Goal: Task Accomplishment & Management: Use online tool/utility

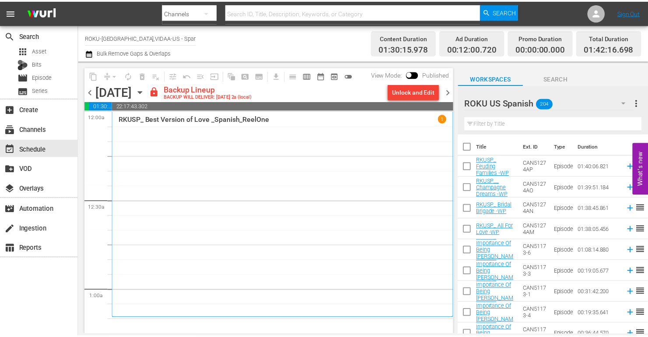
scroll to position [263, 0]
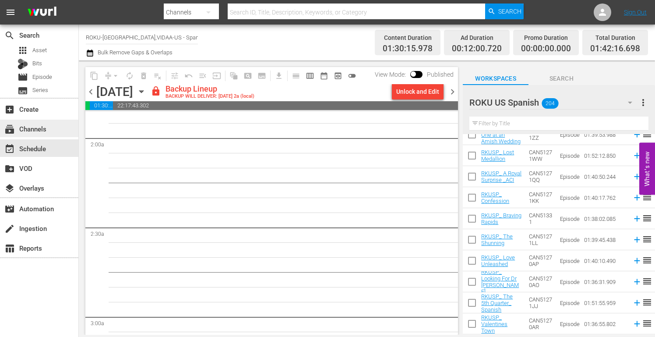
click at [37, 127] on div "subscriptions Channels" at bounding box center [24, 127] width 49 height 8
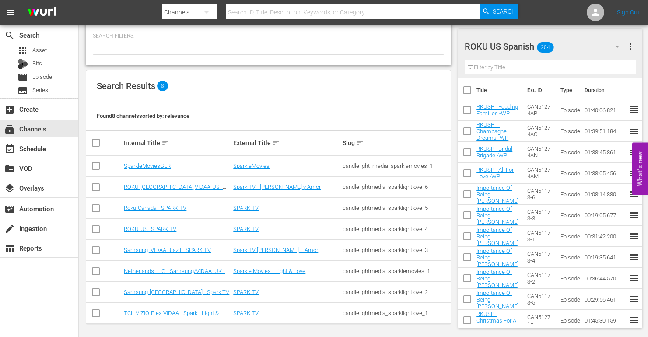
scroll to position [46, 0]
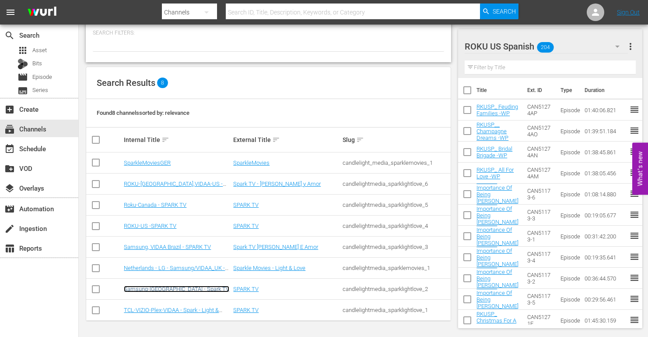
click at [148, 289] on link "Samsung-[GEOGRAPHIC_DATA] - Spark TV" at bounding box center [177, 288] width 106 height 7
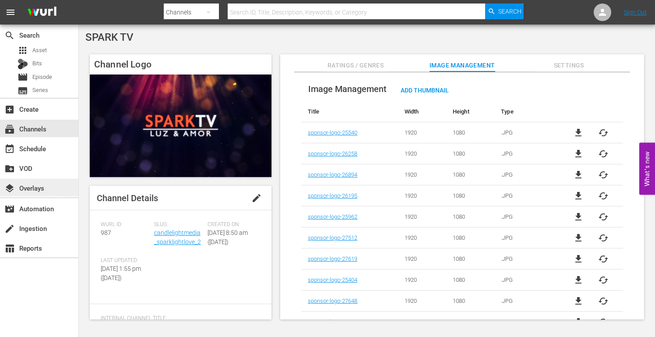
click at [37, 187] on div "layers Overlays" at bounding box center [24, 187] width 49 height 8
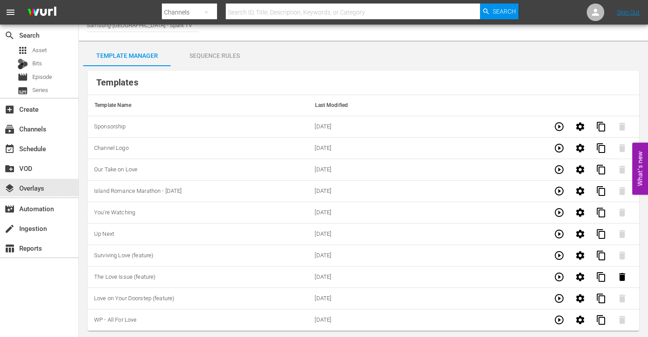
scroll to position [13, 0]
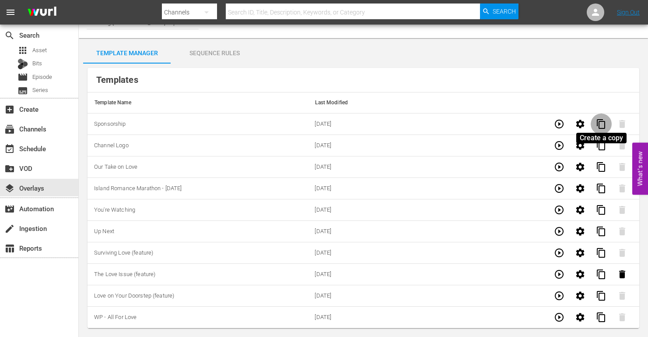
click at [600, 122] on span "content_copy" at bounding box center [601, 124] width 11 height 11
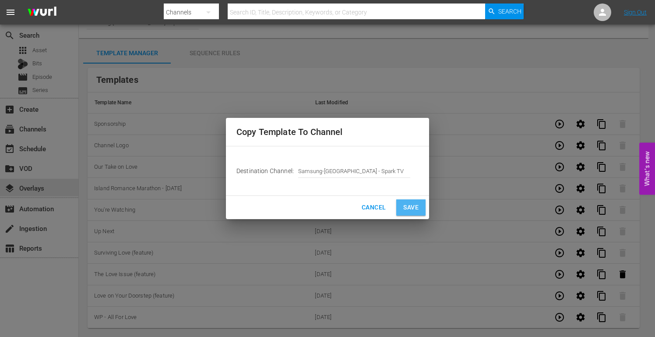
click at [412, 206] on span "Save" at bounding box center [410, 207] width 15 height 11
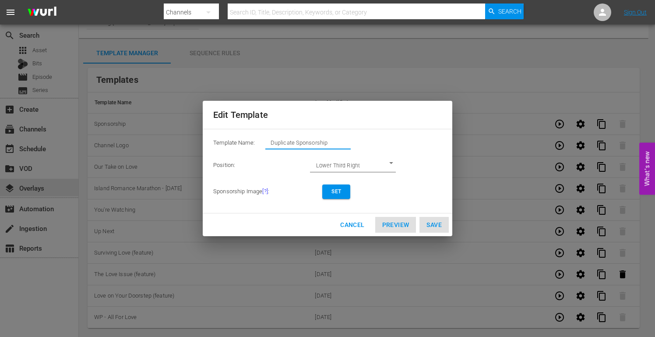
drag, startPoint x: 341, startPoint y: 143, endPoint x: 163, endPoint y: 135, distance: 178.0
click at [163, 135] on div "Edit Template Template Name: Duplicate Sponsorship Position: Lower Third Right …" at bounding box center [327, 168] width 645 height 326
click at [338, 193] on span "Set" at bounding box center [336, 191] width 14 height 9
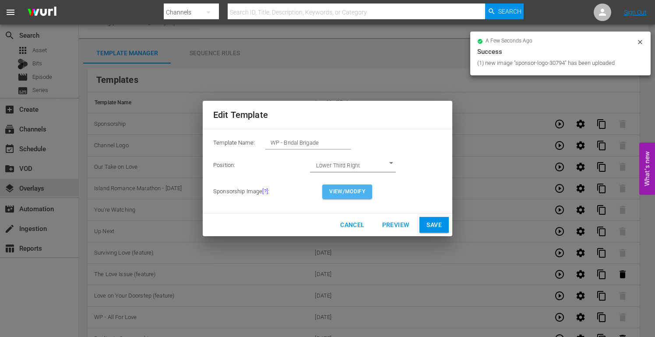
click at [350, 192] on span "View/Modify" at bounding box center [347, 191] width 36 height 9
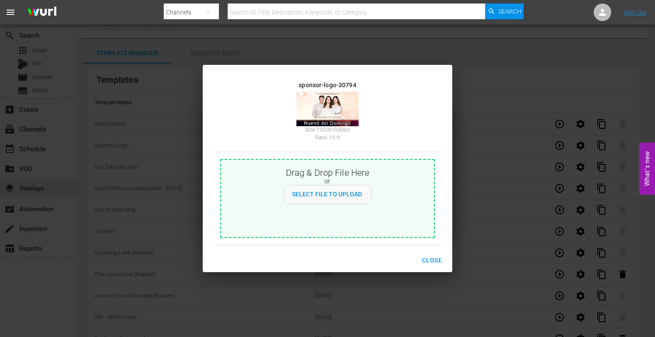
click at [430, 256] on span "Close" at bounding box center [432, 260] width 20 height 11
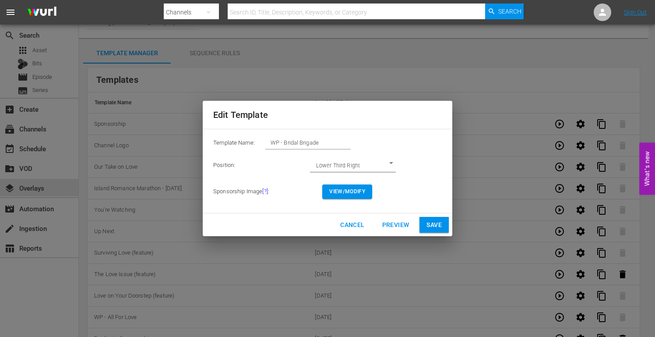
click at [433, 219] on span "Save" at bounding box center [433, 224] width 15 height 11
type input "Duplicate Sponsorship"
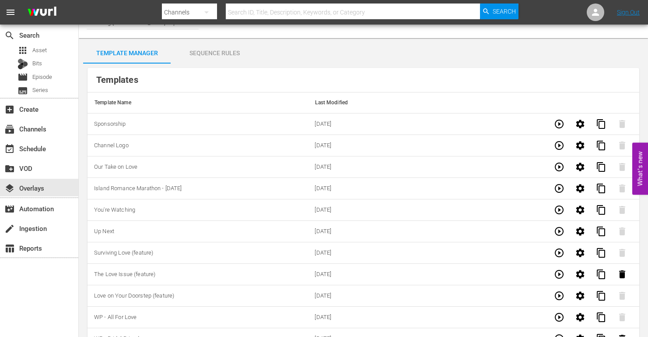
click at [214, 50] on div "Sequence Rules" at bounding box center [215, 52] width 88 height 21
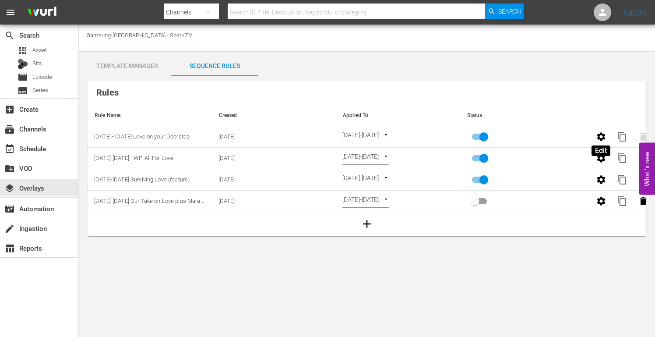
click at [604, 137] on icon "button" at bounding box center [601, 136] width 8 height 8
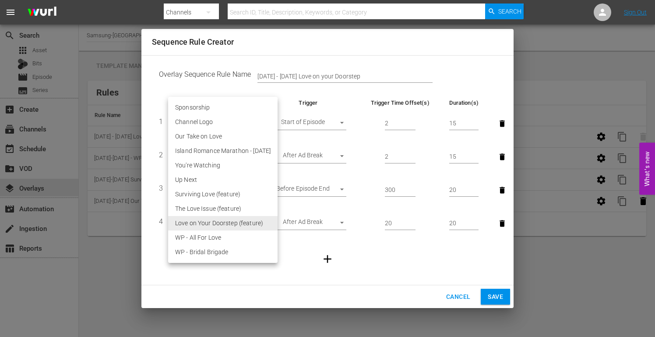
click at [241, 224] on body "menu Search By Channels Search ID, Title, Description, Keywords, or Category Se…" at bounding box center [327, 168] width 655 height 337
click at [214, 252] on li "WP - Bridal Brigade" at bounding box center [222, 252] width 109 height 14
type input "30794"
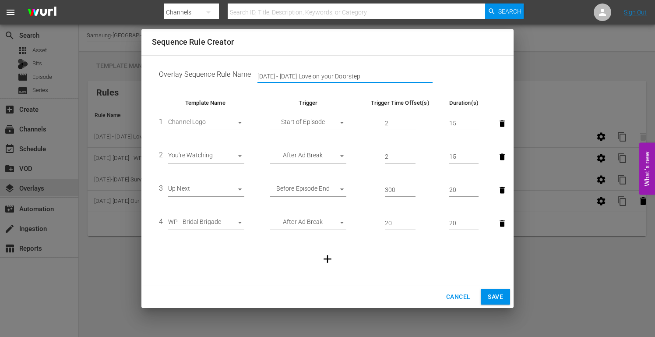
drag, startPoint x: 366, startPoint y: 72, endPoint x: 148, endPoint y: 65, distance: 218.2
click at [148, 65] on div "Overlay Sequence Rule Name [DATE] - [DATE] Love on your Doorstep Template Name …" at bounding box center [327, 170] width 372 height 230
type input "[DATE]-[DATE] WP-Bridal Brigade"
click at [498, 298] on span "Save" at bounding box center [495, 296] width 15 height 11
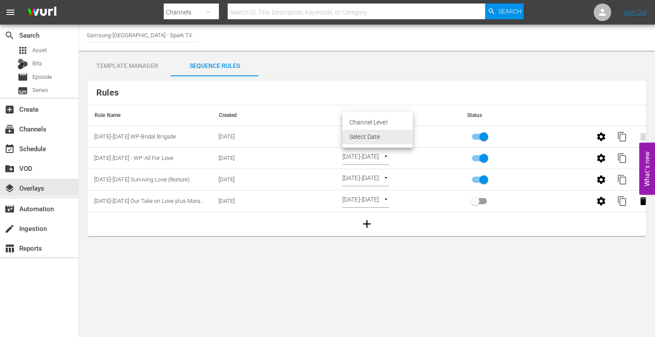
click at [411, 135] on body "menu Search By Channels Search ID, Title, Description, Keywords, or Category Se…" at bounding box center [327, 168] width 655 height 337
click at [376, 121] on li "Channel Level" at bounding box center [377, 122] width 70 height 14
type input "CHANNEL_LEVEL"
click at [385, 134] on body "menu Search By Channels Search ID, Title, Description, Keywords, or Category Se…" at bounding box center [327, 168] width 655 height 337
click at [370, 152] on li "Select Date" at bounding box center [368, 151] width 52 height 14
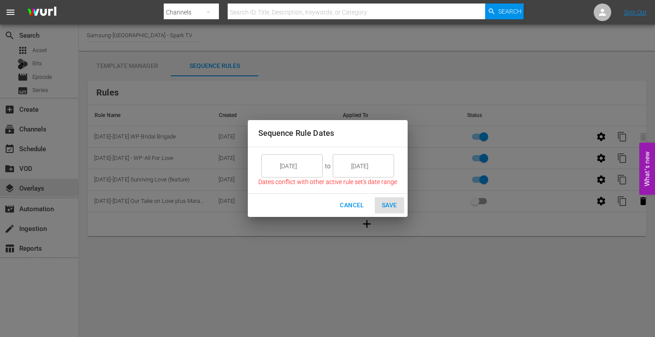
click at [312, 166] on input "[DATE]" at bounding box center [298, 166] width 49 height 24
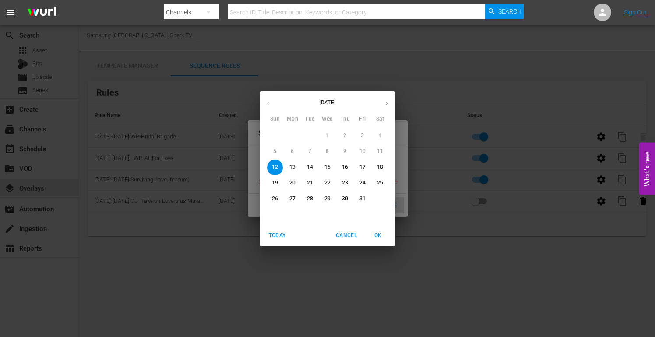
click at [296, 165] on span "13" at bounding box center [293, 166] width 16 height 7
type input "[DATE]"
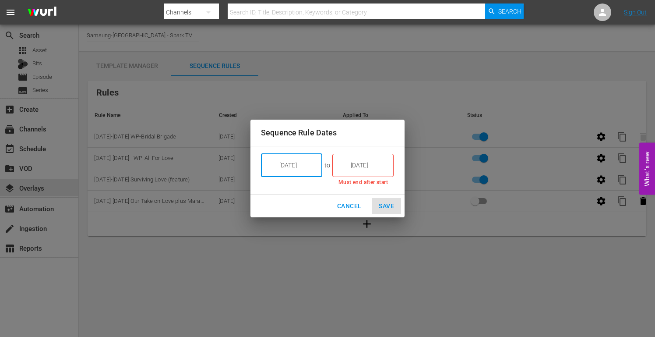
click at [372, 164] on input "[DATE]" at bounding box center [369, 165] width 49 height 24
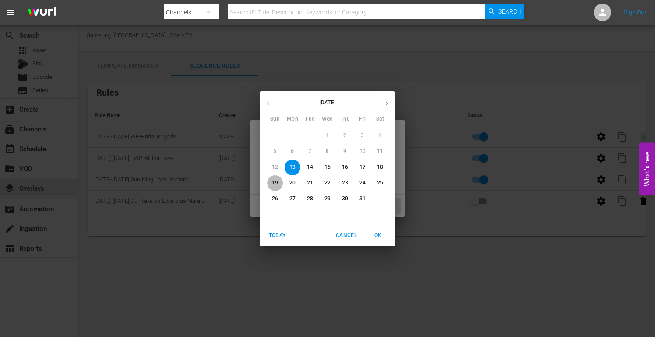
click at [277, 182] on p "19" at bounding box center [275, 182] width 6 height 7
type input "[DATE]"
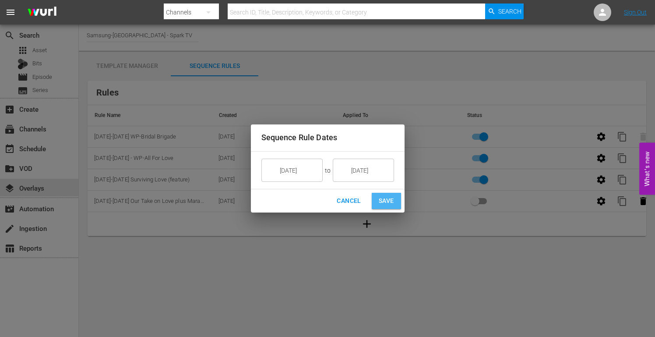
click at [385, 201] on span "Save" at bounding box center [386, 200] width 15 height 11
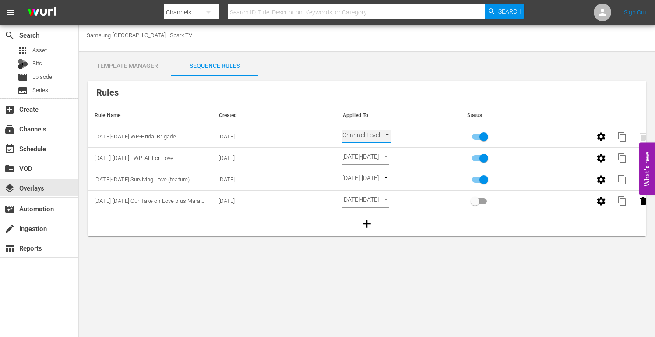
type input "SELECT_DATE"
click at [34, 146] on div "event_available Schedule" at bounding box center [24, 147] width 49 height 8
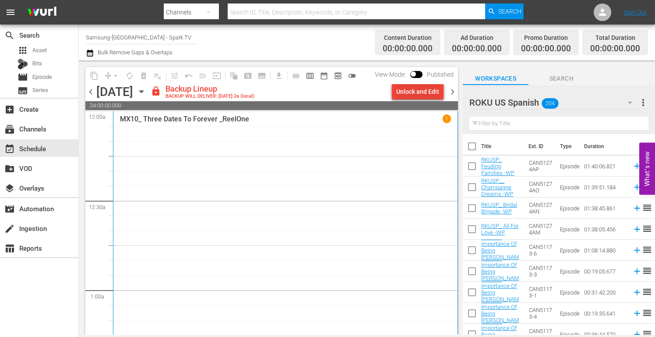
click at [424, 92] on div "Unlock and Edit" at bounding box center [417, 92] width 43 height 16
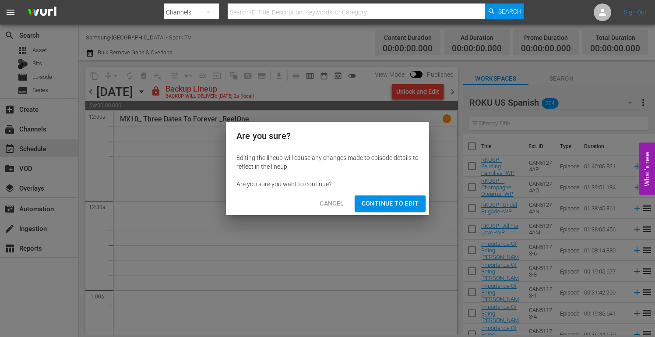
click at [400, 207] on span "Continue to Edit" at bounding box center [390, 203] width 57 height 11
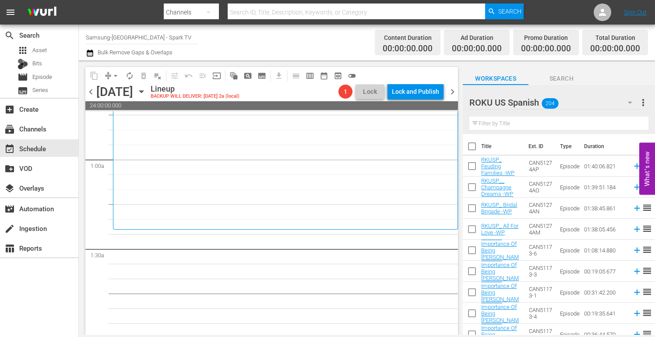
scroll to position [131, 0]
click at [629, 101] on icon "button" at bounding box center [630, 102] width 11 height 11
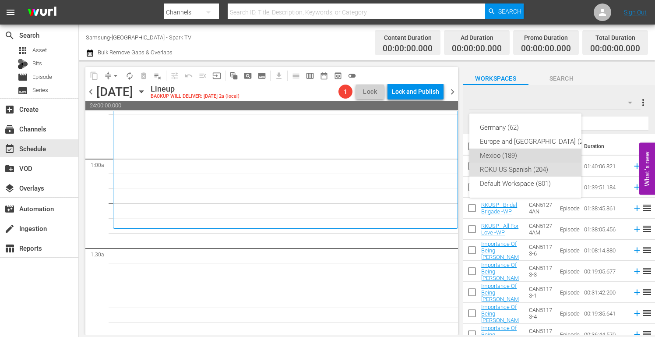
click at [502, 152] on div "Mexico (189)" at bounding box center [536, 155] width 113 height 14
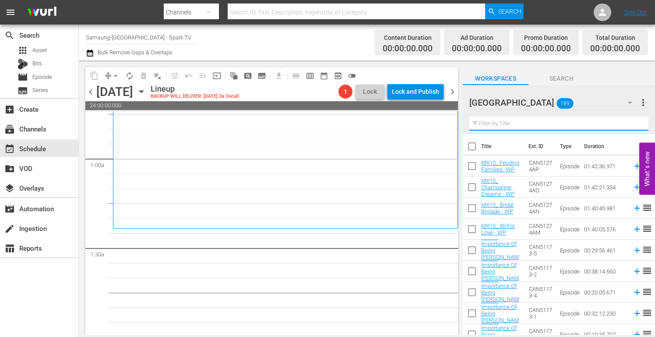
click at [488, 123] on input "text" at bounding box center [558, 123] width 179 height 14
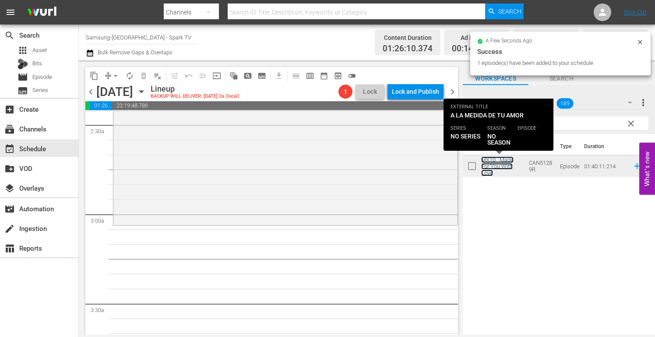
scroll to position [438, 0]
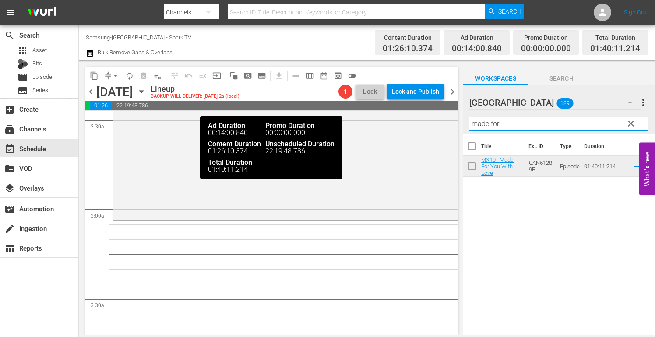
drag, startPoint x: 506, startPoint y: 125, endPoint x: 315, endPoint y: 107, distance: 191.3
click at [317, 107] on div "content_copy compress arrow_drop_down autorenew_outlined delete_forever_outline…" at bounding box center [367, 197] width 576 height 274
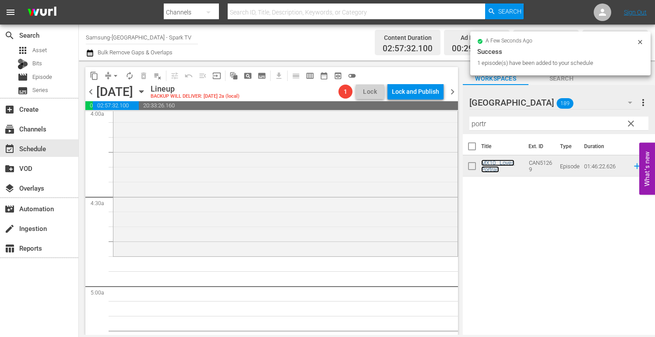
scroll to position [744, 0]
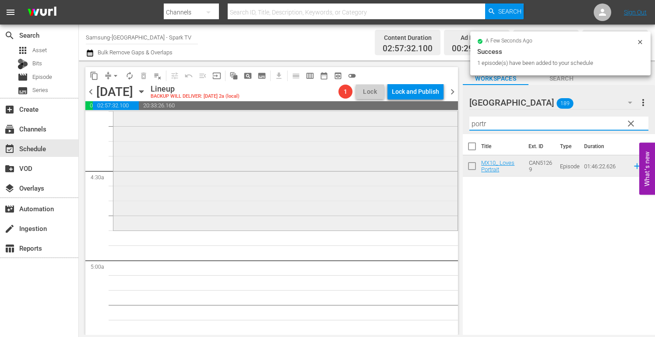
drag, startPoint x: 499, startPoint y: 122, endPoint x: 423, endPoint y: 121, distance: 76.6
click at [423, 121] on div "content_copy compress arrow_drop_down autorenew_outlined delete_forever_outline…" at bounding box center [367, 197] width 576 height 274
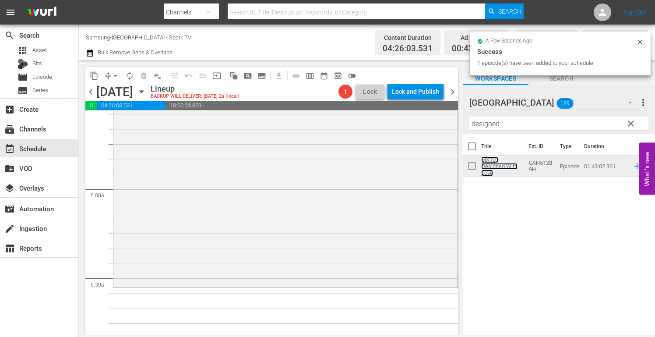
scroll to position [1007, 0]
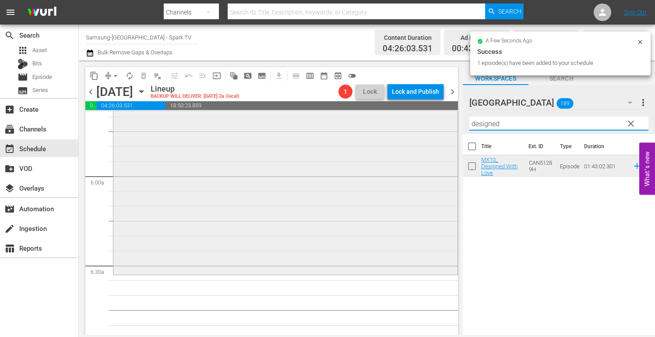
drag, startPoint x: 502, startPoint y: 125, endPoint x: 398, endPoint y: 119, distance: 104.0
click at [399, 119] on div "content_copy compress arrow_drop_down autorenew_outlined delete_forever_outline…" at bounding box center [367, 197] width 576 height 274
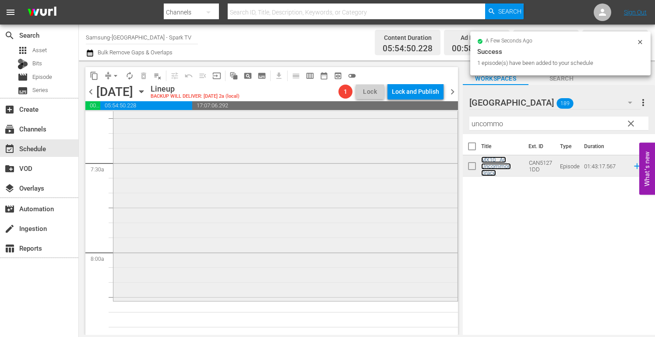
scroll to position [1314, 0]
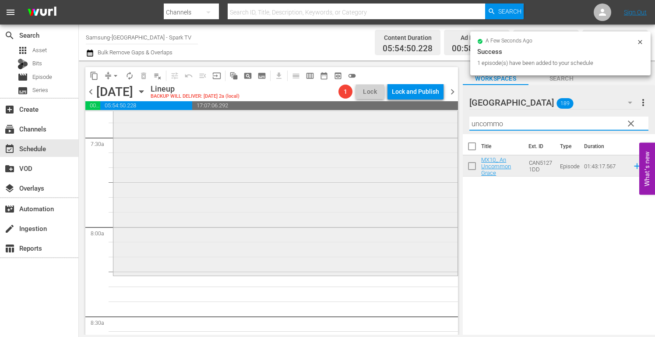
drag, startPoint x: 517, startPoint y: 125, endPoint x: 404, endPoint y: 124, distance: 113.0
click at [404, 124] on div "content_copy compress arrow_drop_down autorenew_outlined delete_forever_outline…" at bounding box center [367, 197] width 576 height 274
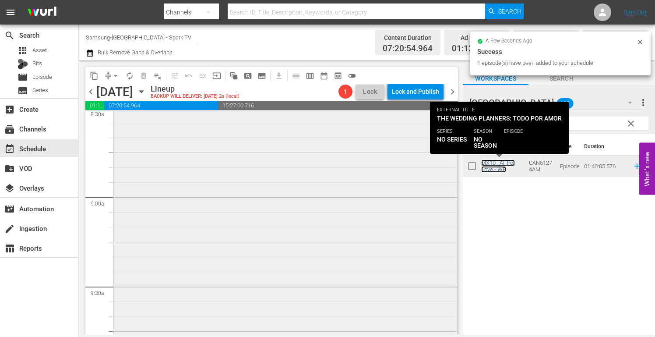
scroll to position [1533, 0]
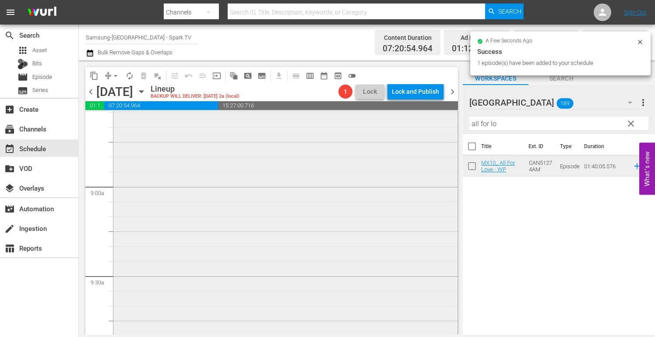
drag, startPoint x: 508, startPoint y: 124, endPoint x: 376, endPoint y: 123, distance: 132.7
click at [377, 122] on div "content_copy compress arrow_drop_down autorenew_outlined delete_forever_outline…" at bounding box center [367, 197] width 576 height 274
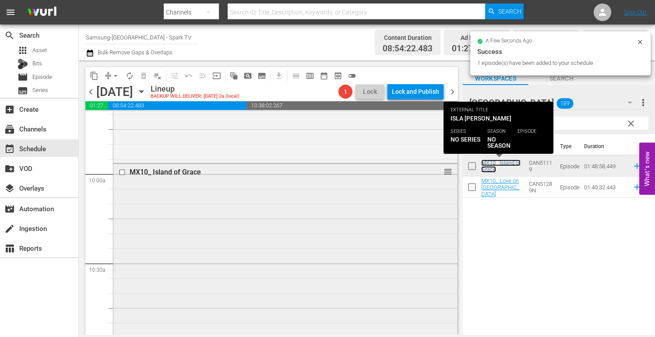
scroll to position [1883, 0]
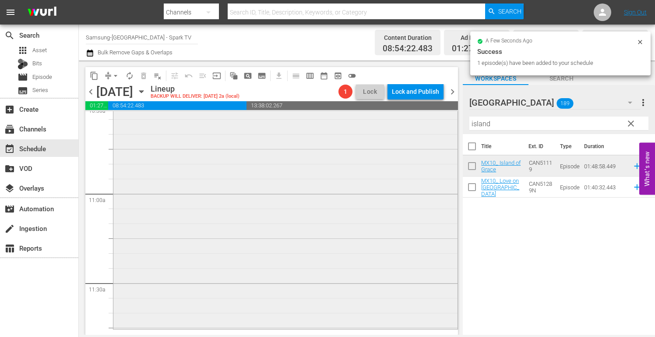
drag, startPoint x: 509, startPoint y: 127, endPoint x: 413, endPoint y: 123, distance: 96.0
click at [413, 123] on div "content_copy compress arrow_drop_down autorenew_outlined delete_forever_outline…" at bounding box center [367, 197] width 576 height 274
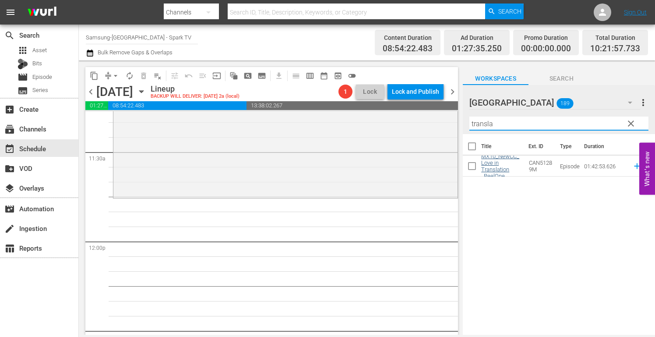
scroll to position [2014, 0]
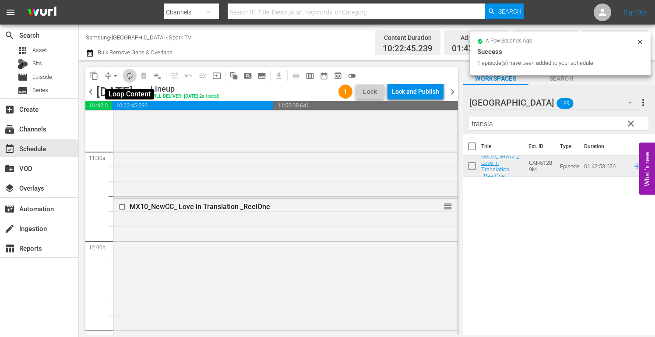
click at [130, 75] on span "autorenew_outlined" at bounding box center [129, 75] width 9 height 9
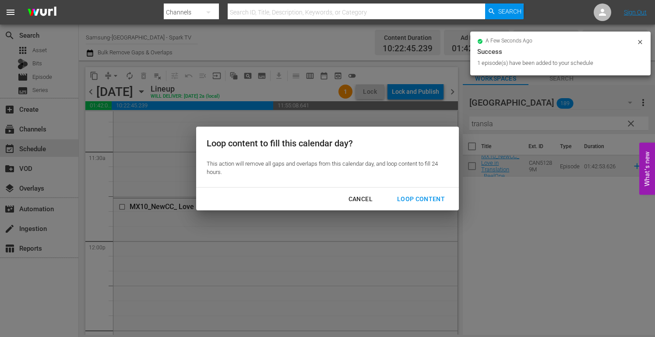
click at [427, 201] on div "Loop Content" at bounding box center [421, 199] width 62 height 11
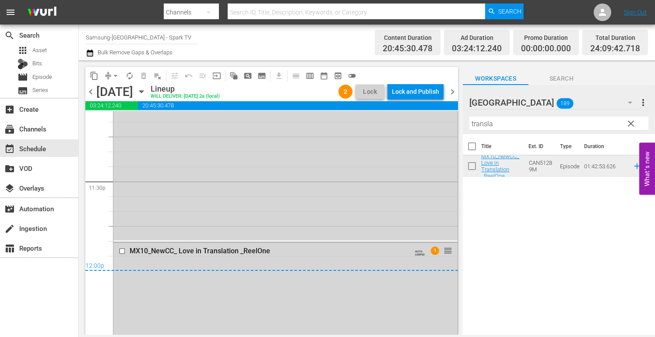
scroll to position [4160, 0]
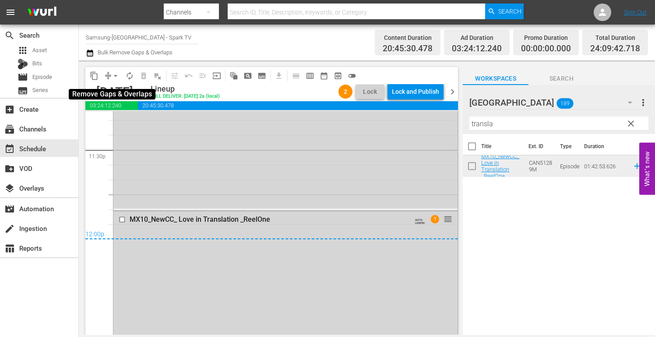
click at [113, 75] on span "arrow_drop_down" at bounding box center [115, 75] width 9 height 9
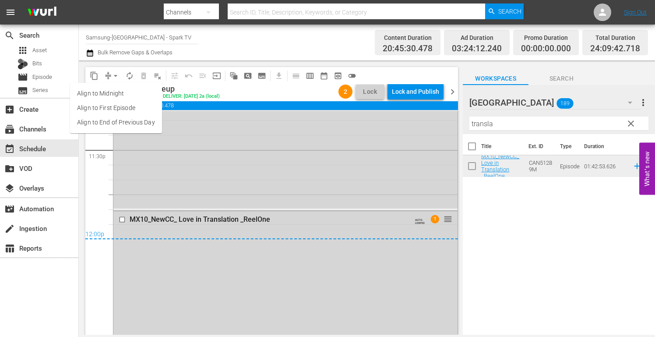
click at [147, 124] on li "Align to End of Previous Day" at bounding box center [116, 122] width 92 height 14
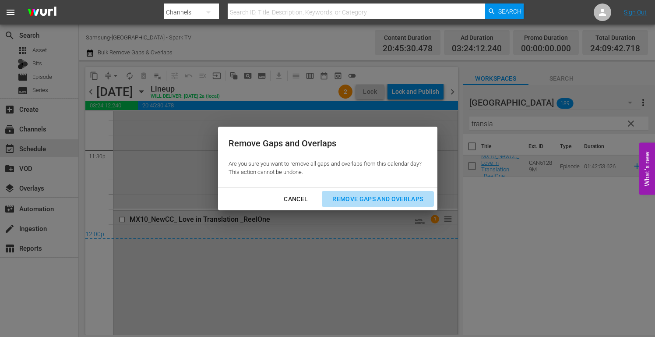
click at [400, 200] on div "Remove Gaps and Overlaps" at bounding box center [377, 199] width 105 height 11
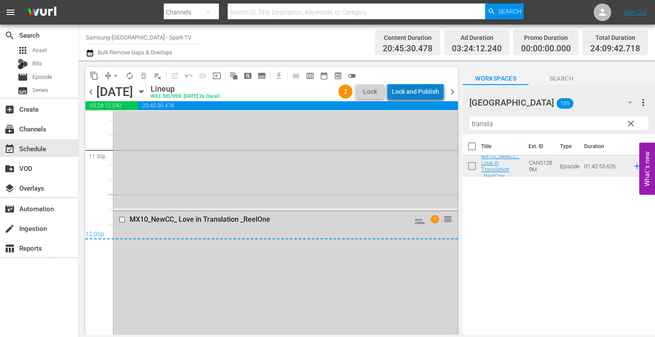
click at [420, 88] on div "Lock and Publish" at bounding box center [415, 92] width 47 height 16
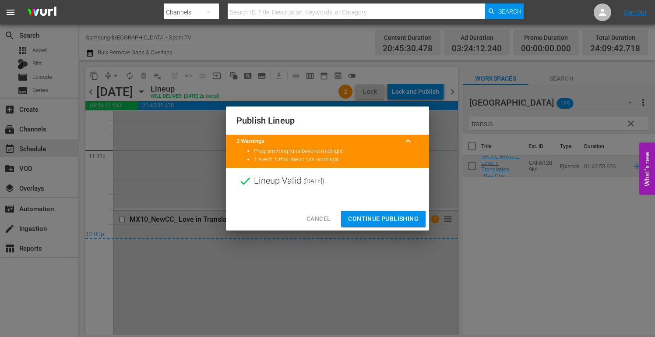
click at [382, 218] on span "Continue Publishing" at bounding box center [383, 218] width 70 height 11
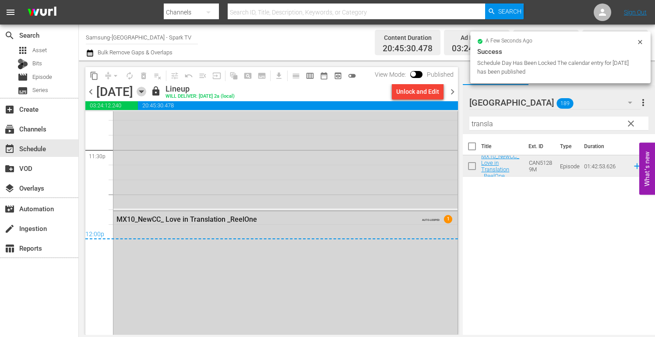
click at [143, 91] on icon "button" at bounding box center [141, 92] width 4 height 2
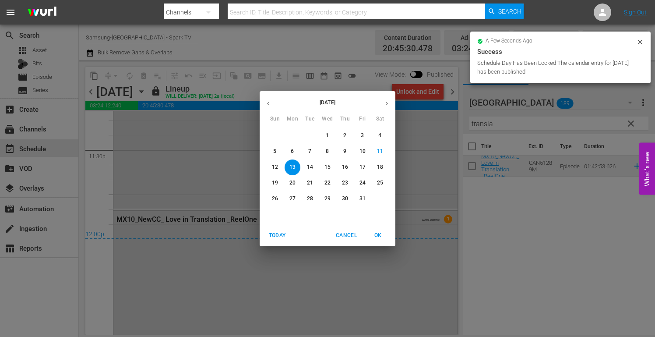
click at [307, 168] on p "14" at bounding box center [310, 166] width 6 height 7
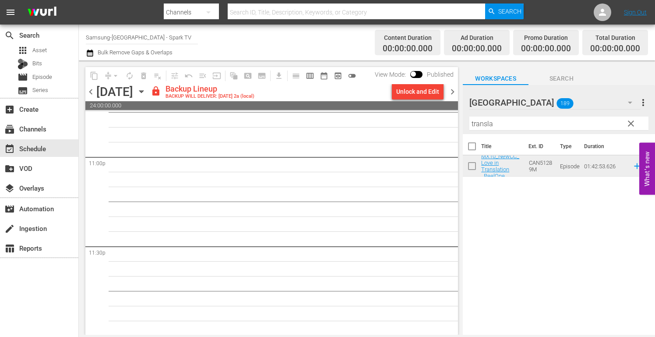
scroll to position [4064, 0]
click at [410, 91] on div "Unlock and Edit" at bounding box center [417, 92] width 43 height 16
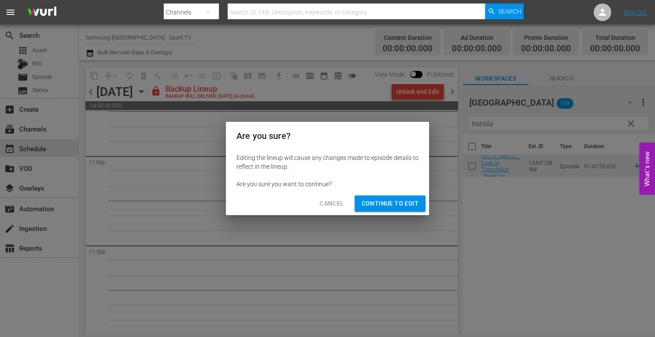
click at [395, 197] on button "Continue to Edit" at bounding box center [390, 203] width 71 height 16
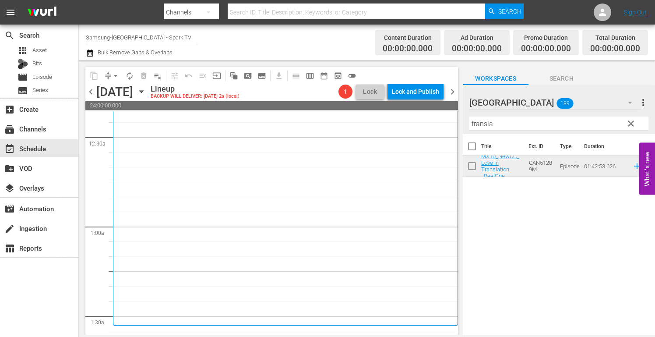
scroll to position [0, 0]
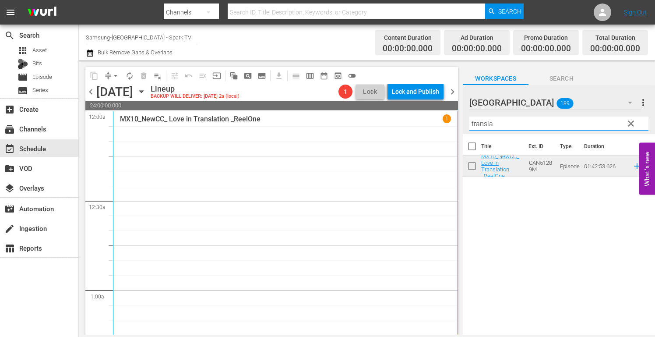
drag, startPoint x: 463, startPoint y: 126, endPoint x: 381, endPoint y: 124, distance: 82.3
click at [383, 124] on div "content_copy compress arrow_drop_down autorenew_outlined delete_forever_outline…" at bounding box center [367, 197] width 576 height 274
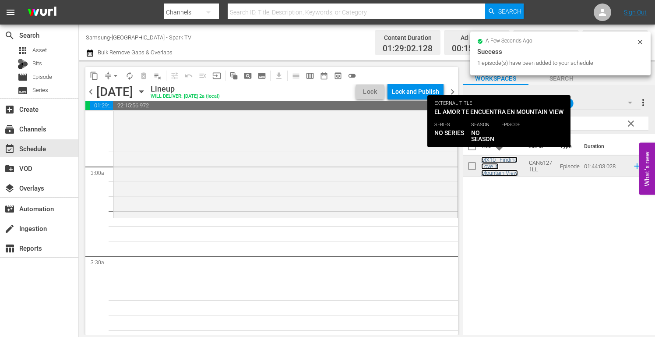
scroll to position [482, 0]
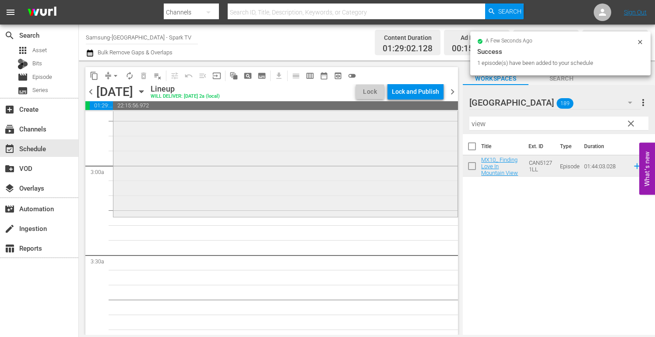
drag, startPoint x: 504, startPoint y: 123, endPoint x: 393, endPoint y: 123, distance: 110.8
click at [393, 123] on div "content_copy compress arrow_drop_down autorenew_outlined delete_forever_outline…" at bounding box center [367, 197] width 576 height 274
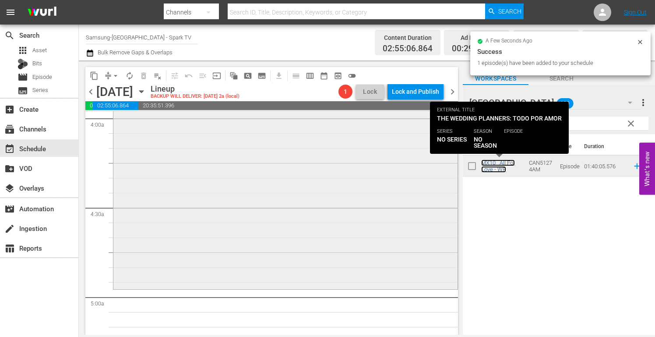
scroll to position [788, 0]
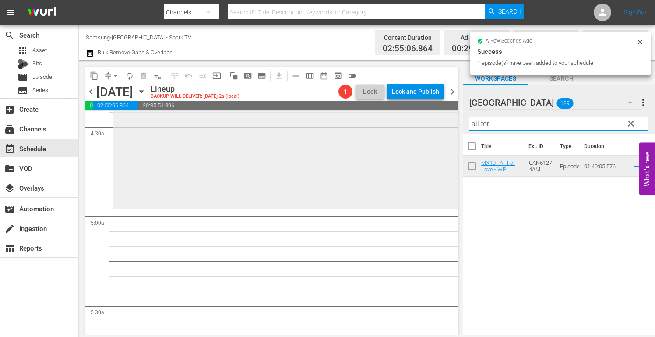
drag, startPoint x: 500, startPoint y: 126, endPoint x: 432, endPoint y: 122, distance: 68.9
click at [434, 123] on div "content_copy compress arrow_drop_down autorenew_outlined delete_forever_outline…" at bounding box center [367, 197] width 576 height 274
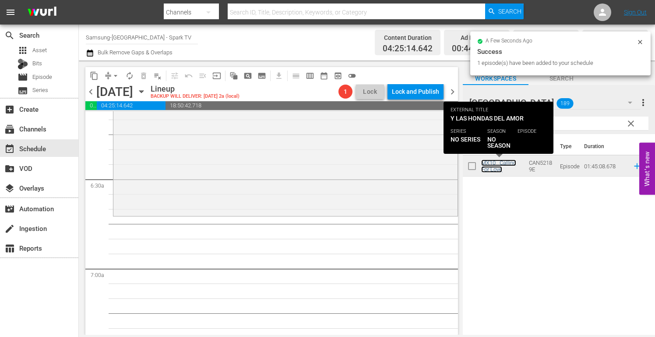
scroll to position [1095, 0]
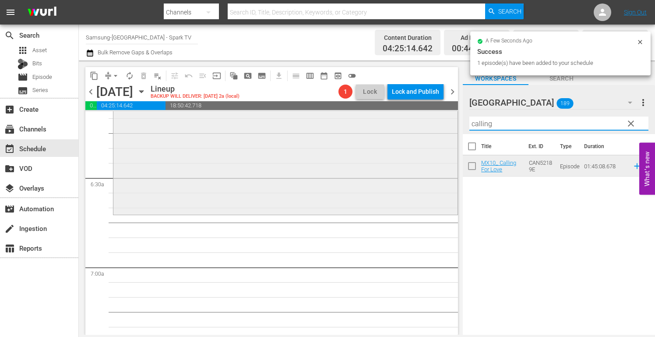
drag, startPoint x: 518, startPoint y: 126, endPoint x: 407, endPoint y: 122, distance: 111.7
click at [407, 122] on div "content_copy compress arrow_drop_down autorenew_outlined delete_forever_outline…" at bounding box center [367, 197] width 576 height 274
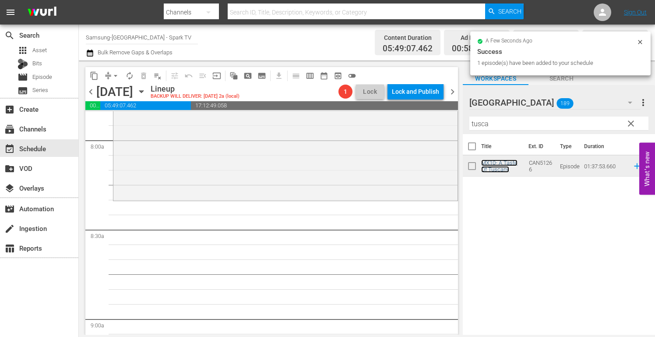
scroll to position [1401, 0]
drag, startPoint x: 500, startPoint y: 124, endPoint x: 418, endPoint y: 121, distance: 81.9
click at [419, 121] on div "content_copy compress arrow_drop_down autorenew_outlined delete_forever_outline…" at bounding box center [367, 197] width 576 height 274
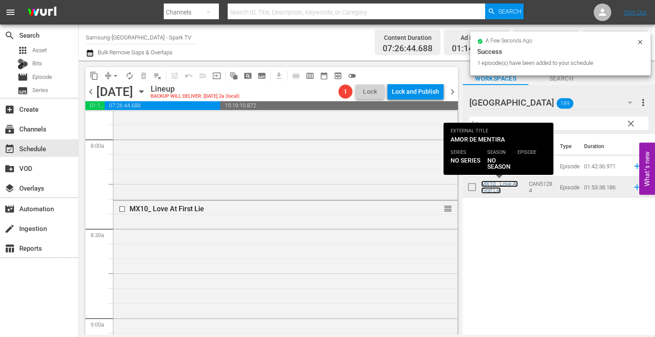
scroll to position [1664, 0]
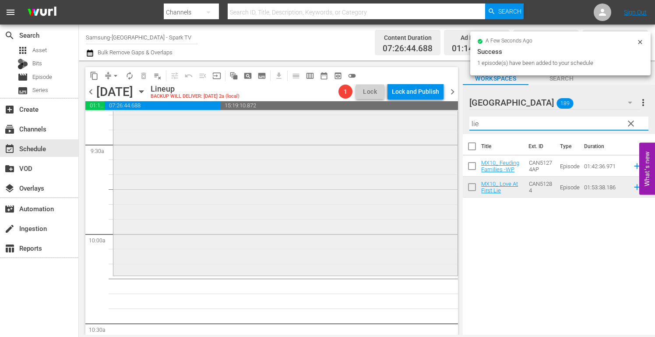
drag, startPoint x: 508, startPoint y: 121, endPoint x: 426, endPoint y: 123, distance: 82.8
click at [426, 123] on div "content_copy compress arrow_drop_down autorenew_outlined delete_forever_outline…" at bounding box center [367, 197] width 576 height 274
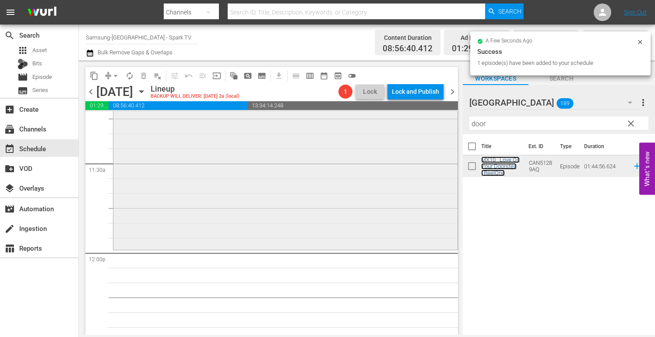
scroll to position [2014, 0]
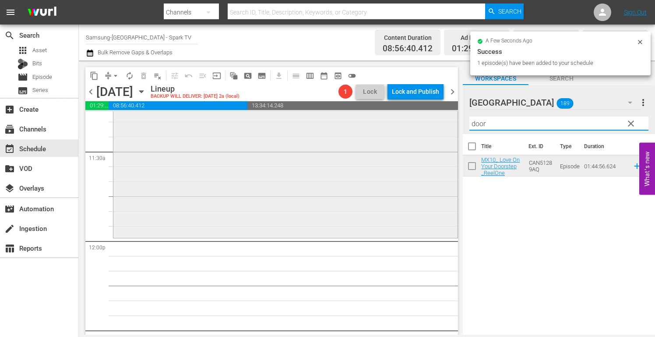
drag, startPoint x: 443, startPoint y: 123, endPoint x: 426, endPoint y: 123, distance: 16.6
click at [427, 123] on div "content_copy compress arrow_drop_down autorenew_outlined delete_forever_outline…" at bounding box center [367, 197] width 576 height 274
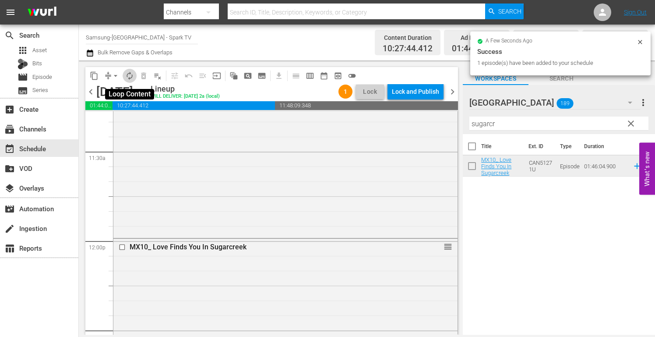
click at [128, 74] on span "autorenew_outlined" at bounding box center [129, 75] width 9 height 9
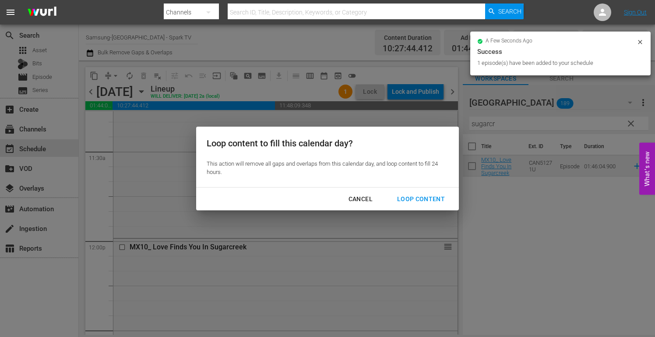
click at [429, 197] on div "Loop Content" at bounding box center [421, 199] width 62 height 11
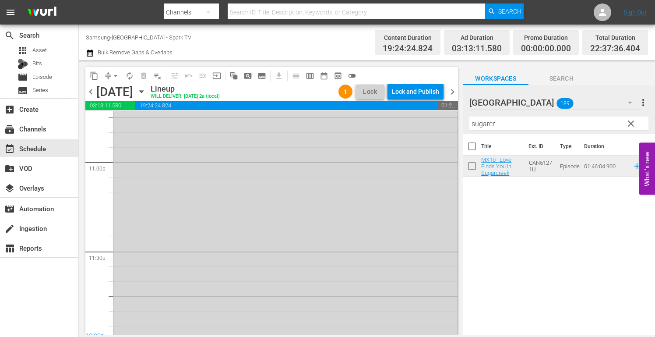
scroll to position [4096, 0]
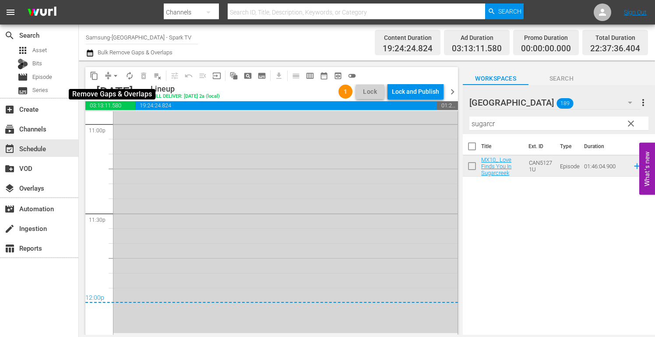
click at [110, 78] on button "arrow_drop_down" at bounding box center [116, 76] width 14 height 14
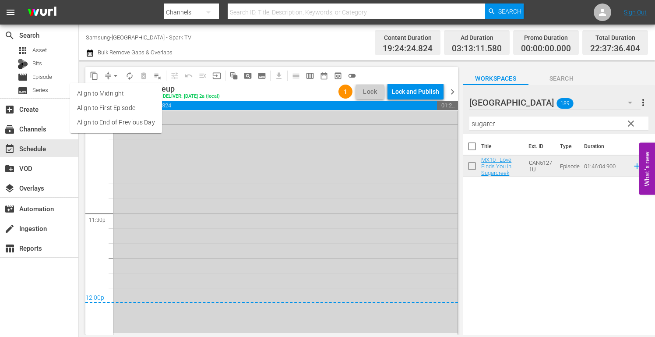
click at [134, 125] on li "Align to End of Previous Day" at bounding box center [116, 122] width 92 height 14
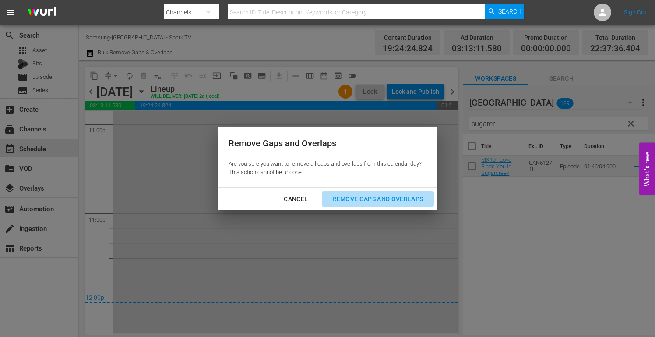
click at [413, 205] on button "Remove Gaps and Overlaps" at bounding box center [378, 199] width 112 height 16
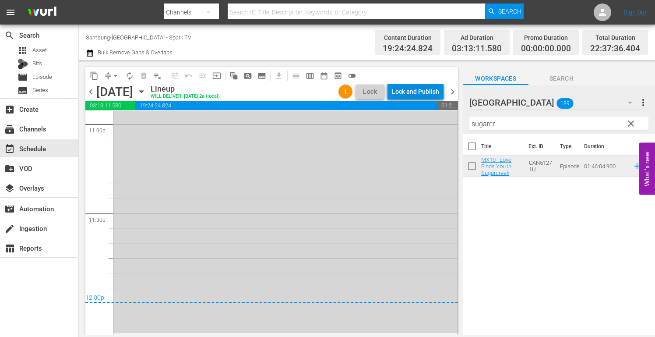
click at [409, 94] on div "Lock and Publish" at bounding box center [415, 92] width 47 height 16
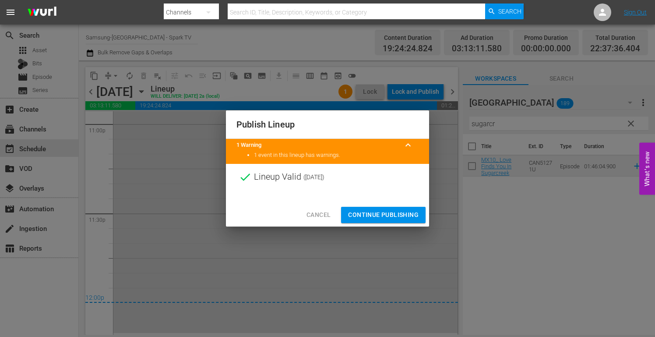
click at [386, 224] on div "Cancel Continue Publishing" at bounding box center [327, 214] width 203 height 23
click at [386, 214] on span "Continue Publishing" at bounding box center [383, 214] width 70 height 11
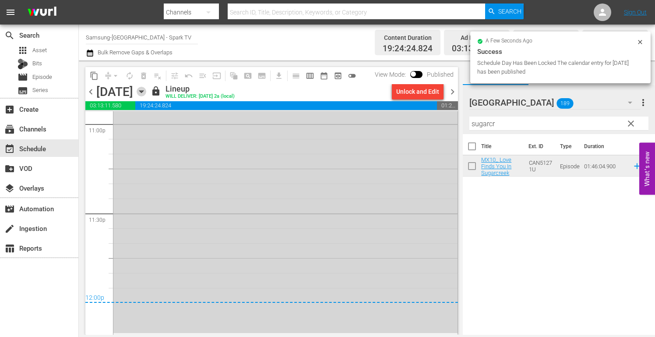
click at [146, 89] on icon "button" at bounding box center [142, 92] width 10 height 10
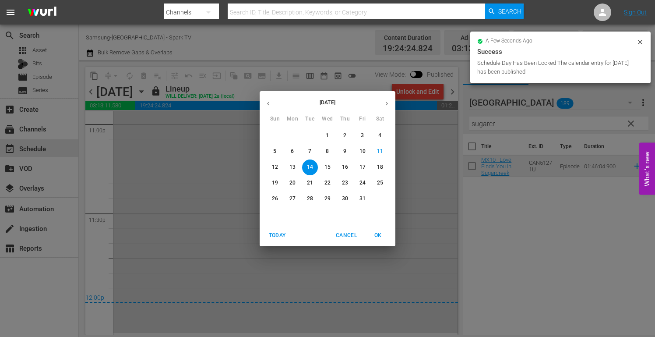
click at [328, 169] on p "15" at bounding box center [327, 166] width 6 height 7
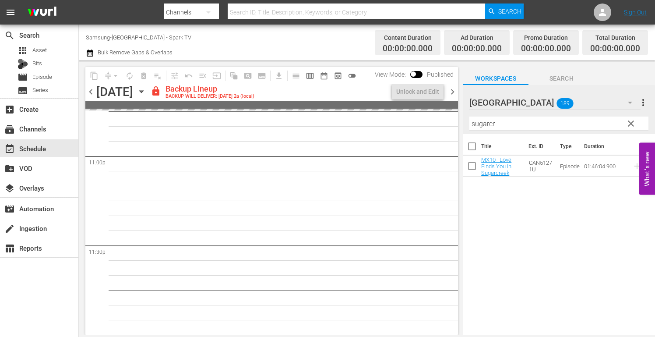
scroll to position [4064, 0]
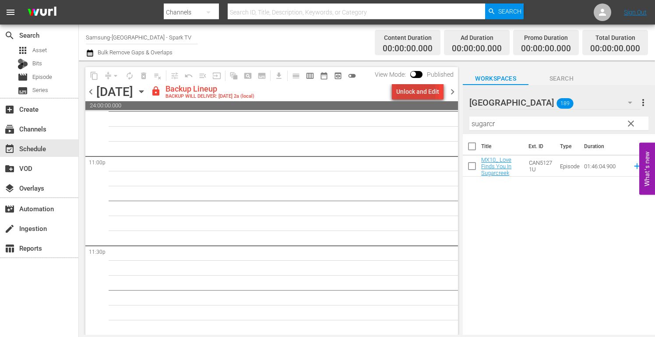
click at [407, 92] on div "Unlock and Edit" at bounding box center [417, 92] width 43 height 16
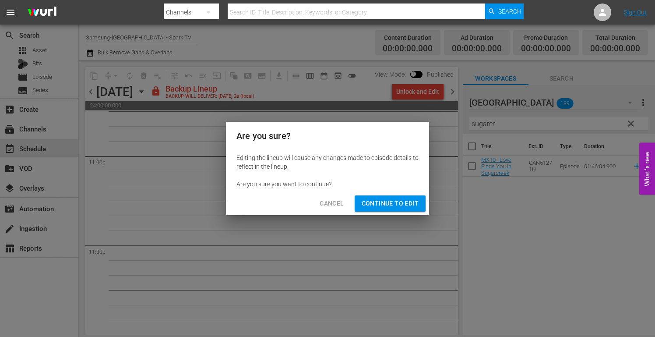
click at [405, 202] on span "Continue to Edit" at bounding box center [390, 203] width 57 height 11
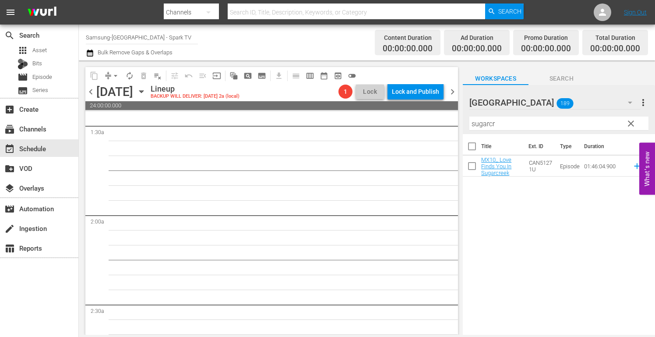
scroll to position [0, 0]
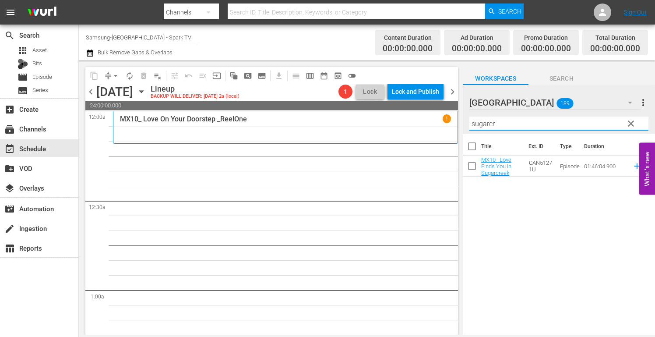
drag, startPoint x: 519, startPoint y: 124, endPoint x: 371, endPoint y: 126, distance: 148.0
click at [371, 126] on div "content_copy compress arrow_drop_down autorenew_outlined delete_forever_outline…" at bounding box center [367, 197] width 576 height 274
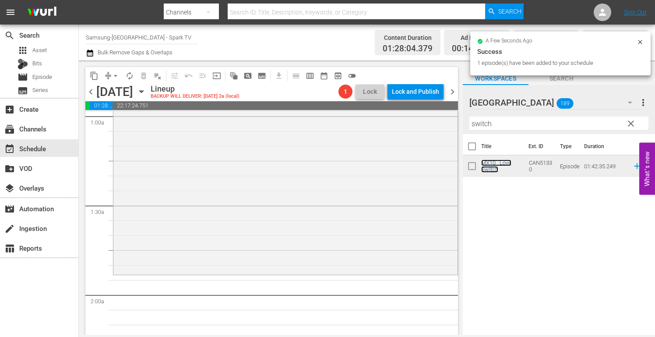
scroll to position [175, 0]
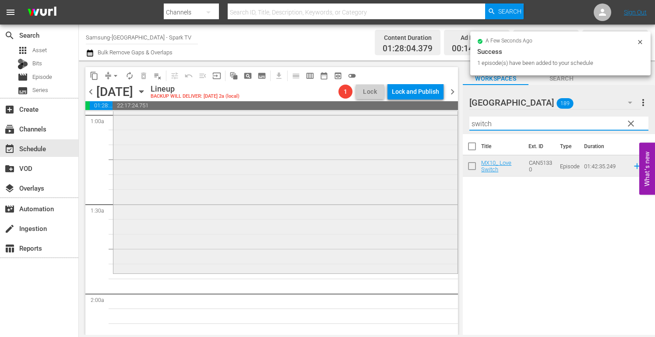
drag, startPoint x: 472, startPoint y: 127, endPoint x: 397, endPoint y: 126, distance: 75.3
click at [400, 126] on div "content_copy compress arrow_drop_down autorenew_outlined delete_forever_outline…" at bounding box center [367, 197] width 576 height 274
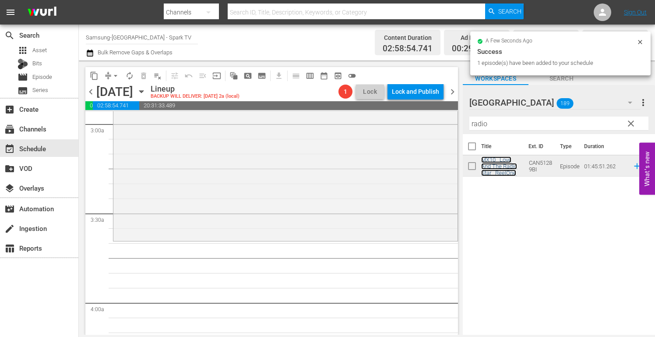
scroll to position [525, 0]
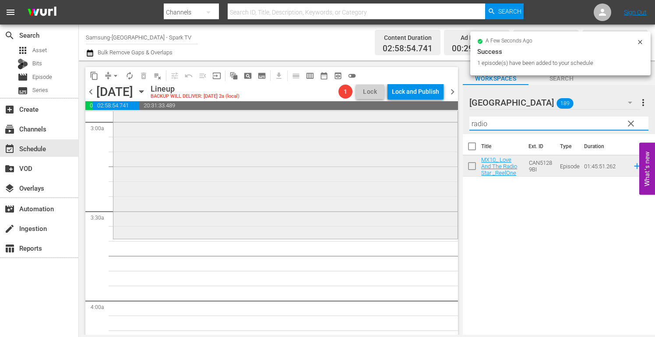
drag, startPoint x: 511, startPoint y: 123, endPoint x: 407, endPoint y: 121, distance: 103.8
click at [407, 121] on div "content_copy compress arrow_drop_down autorenew_outlined delete_forever_outline…" at bounding box center [367, 197] width 576 height 274
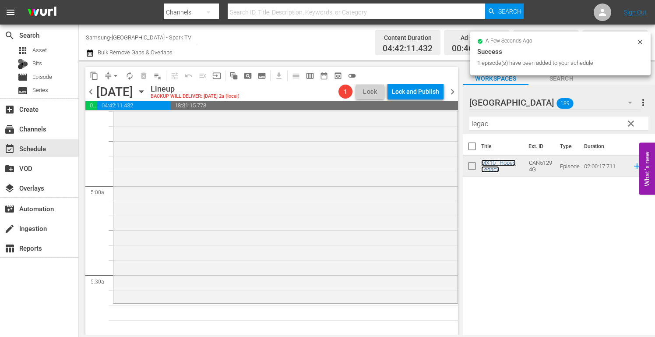
scroll to position [832, 0]
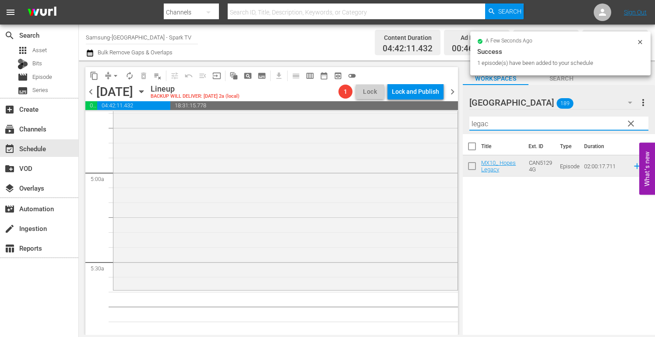
click at [418, 121] on div "content_copy compress arrow_drop_down autorenew_outlined delete_forever_outline…" at bounding box center [367, 197] width 576 height 274
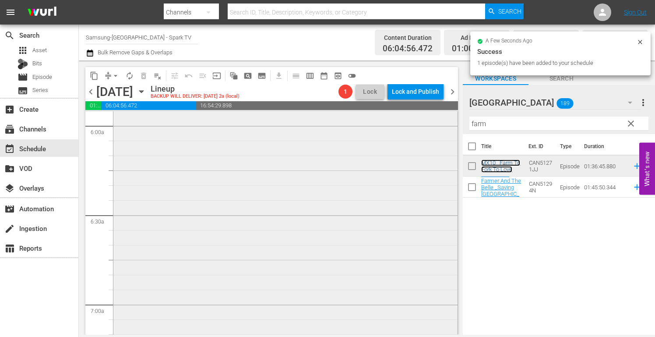
scroll to position [1138, 0]
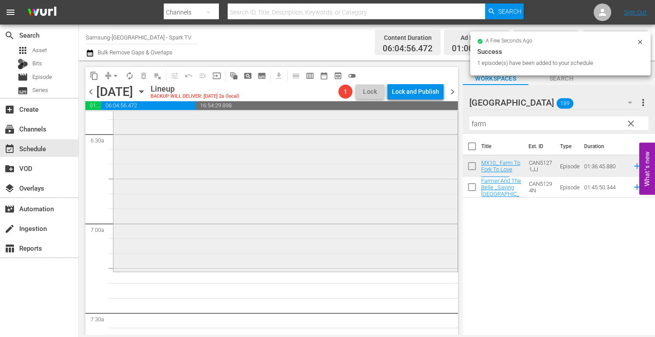
drag, startPoint x: 501, startPoint y: 122, endPoint x: 386, endPoint y: 121, distance: 115.6
click at [388, 121] on div "content_copy compress arrow_drop_down autorenew_outlined delete_forever_outline…" at bounding box center [367, 197] width 576 height 274
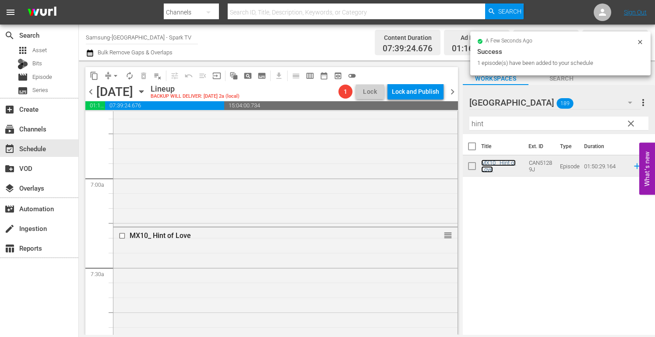
scroll to position [1357, 0]
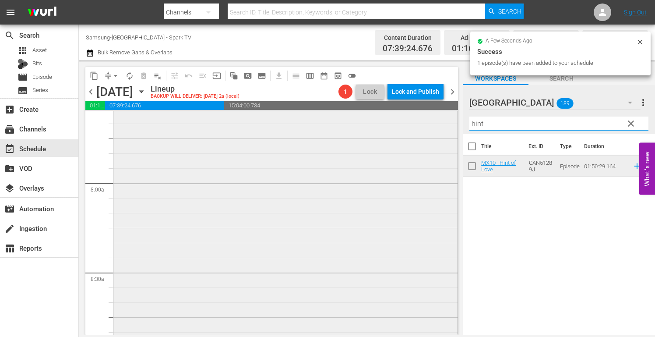
drag, startPoint x: 500, startPoint y: 127, endPoint x: 392, endPoint y: 117, distance: 108.7
click at [396, 118] on div "content_copy compress arrow_drop_down autorenew_outlined delete_forever_outline…" at bounding box center [367, 197] width 576 height 274
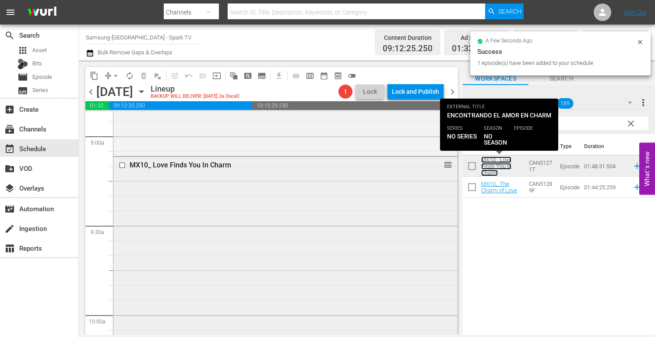
scroll to position [1729, 0]
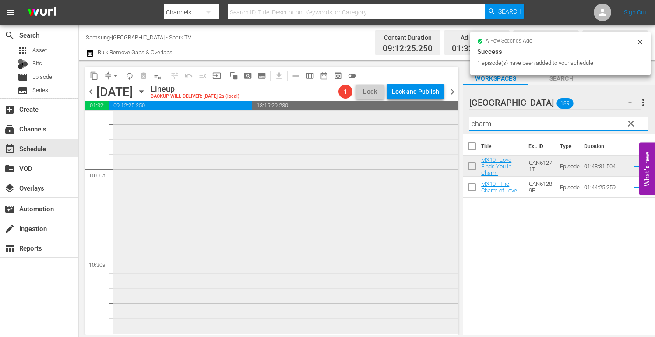
drag, startPoint x: 494, startPoint y: 122, endPoint x: 348, endPoint y: 126, distance: 146.7
click at [353, 125] on div "content_copy compress arrow_drop_down autorenew_outlined delete_forever_outline…" at bounding box center [367, 197] width 576 height 274
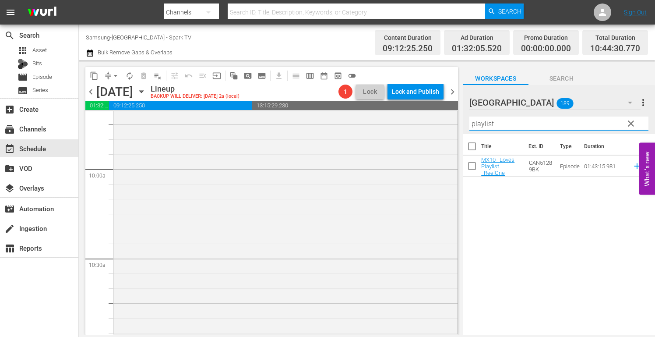
scroll to position [1904, 0]
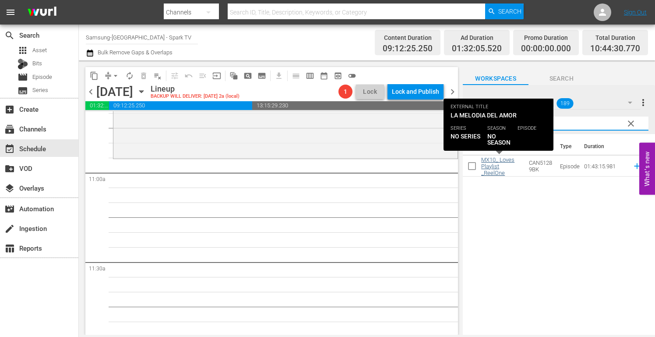
type input "playlist"
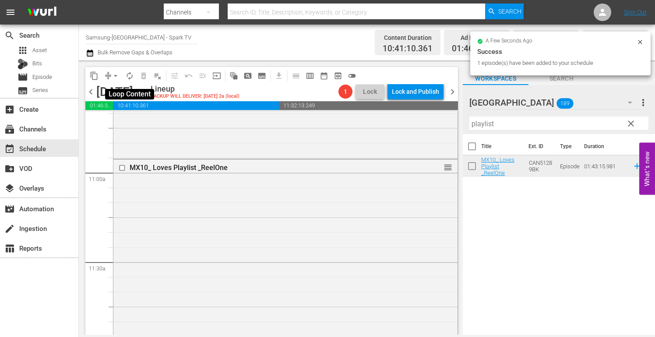
click at [130, 75] on span "autorenew_outlined" at bounding box center [129, 75] width 9 height 9
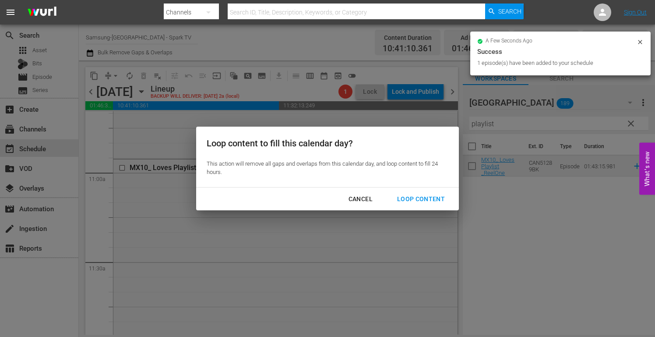
click at [424, 198] on div "Loop Content" at bounding box center [421, 199] width 62 height 11
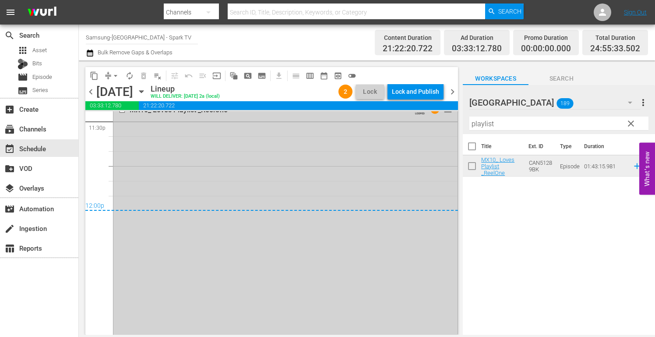
scroll to position [4204, 0]
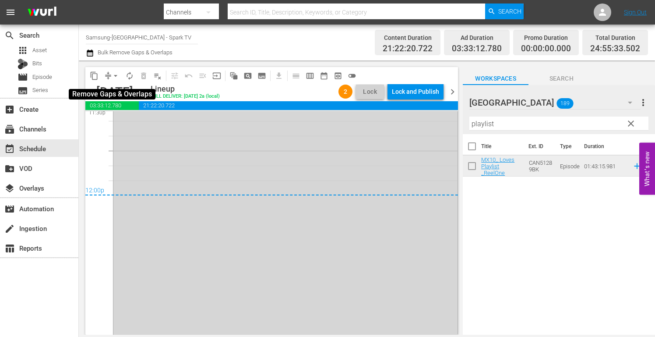
click at [114, 74] on span "arrow_drop_down" at bounding box center [115, 75] width 9 height 9
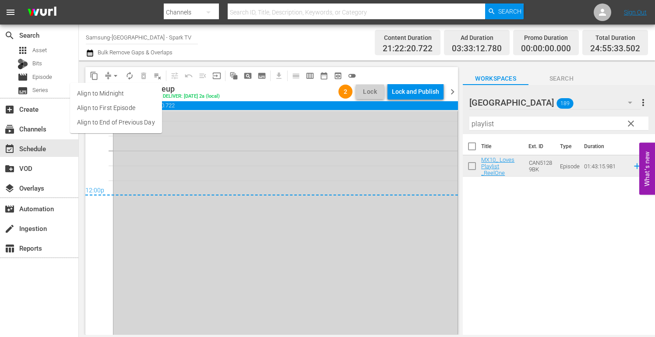
click at [143, 121] on li "Align to End of Previous Day" at bounding box center [116, 122] width 92 height 14
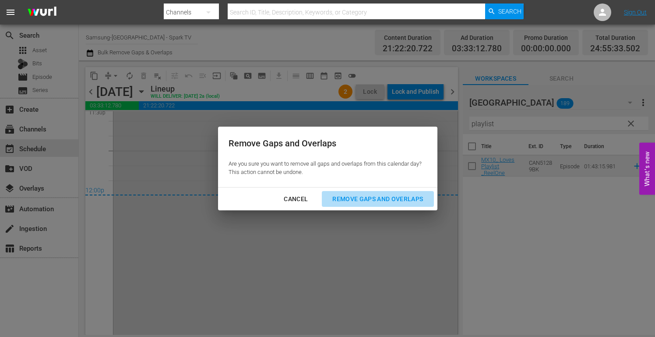
click at [361, 196] on div "Remove Gaps and Overlaps" at bounding box center [377, 199] width 105 height 11
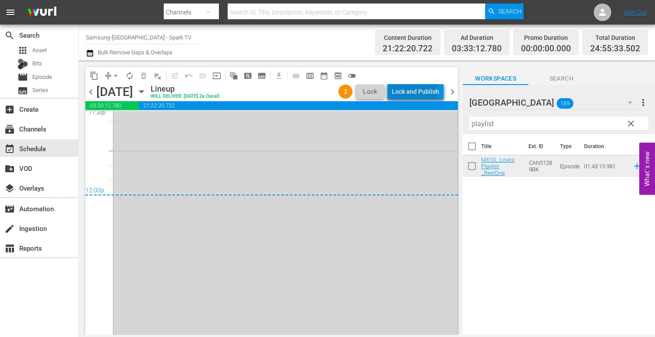
click at [417, 91] on div "Lock and Publish" at bounding box center [415, 92] width 47 height 16
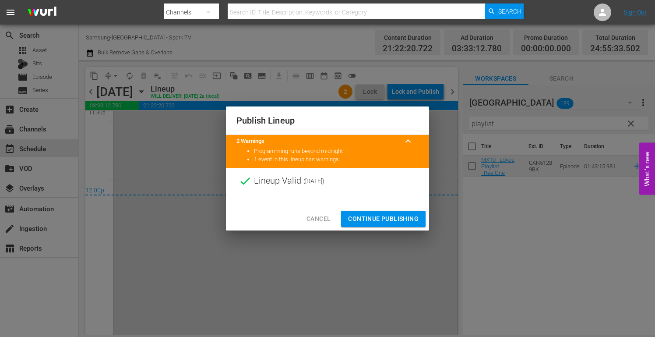
click at [384, 218] on span "Continue Publishing" at bounding box center [383, 218] width 70 height 11
